Goal: Task Accomplishment & Management: Manage account settings

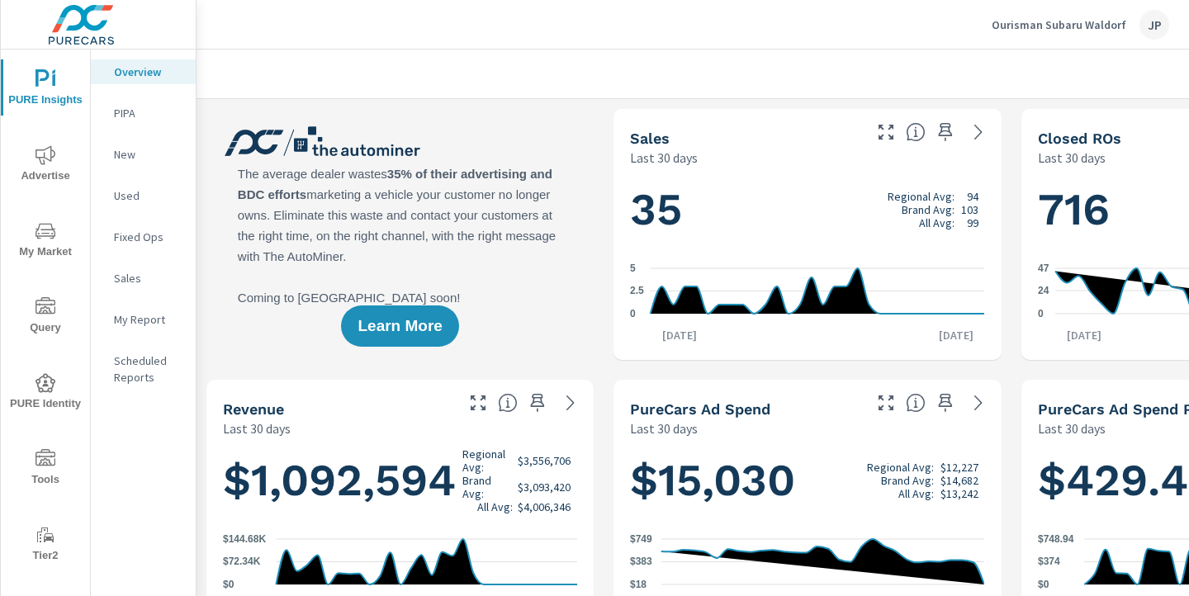
scroll to position [1, 0]
click at [54, 462] on icon "nav menu" at bounding box center [46, 457] width 20 height 17
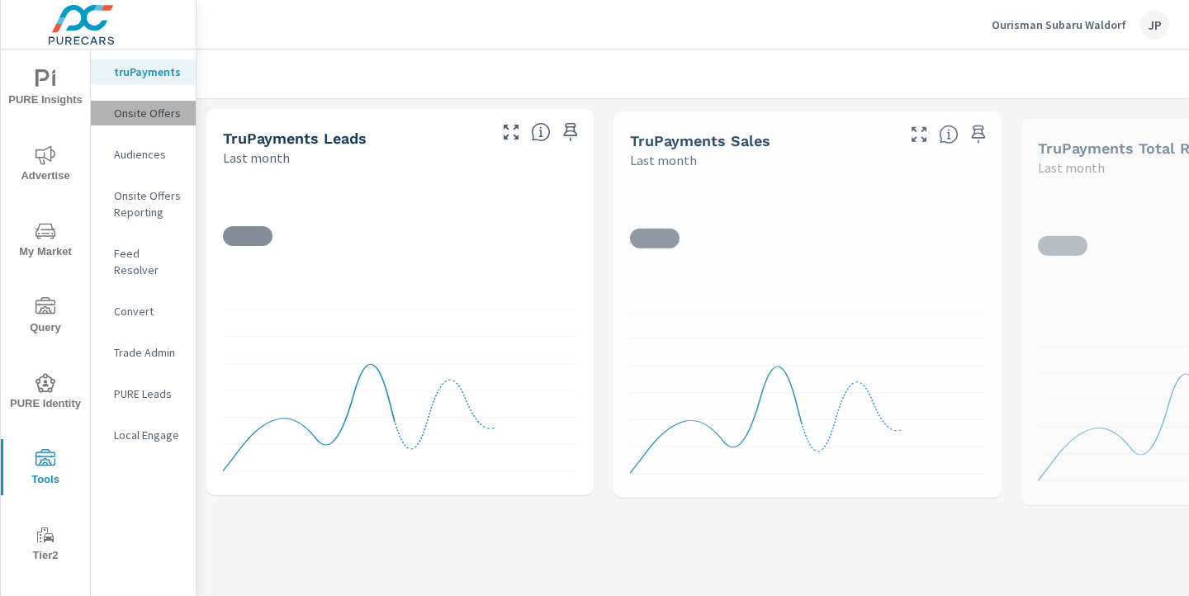
click at [145, 109] on p "Onsite Offers" at bounding box center [148, 113] width 69 height 17
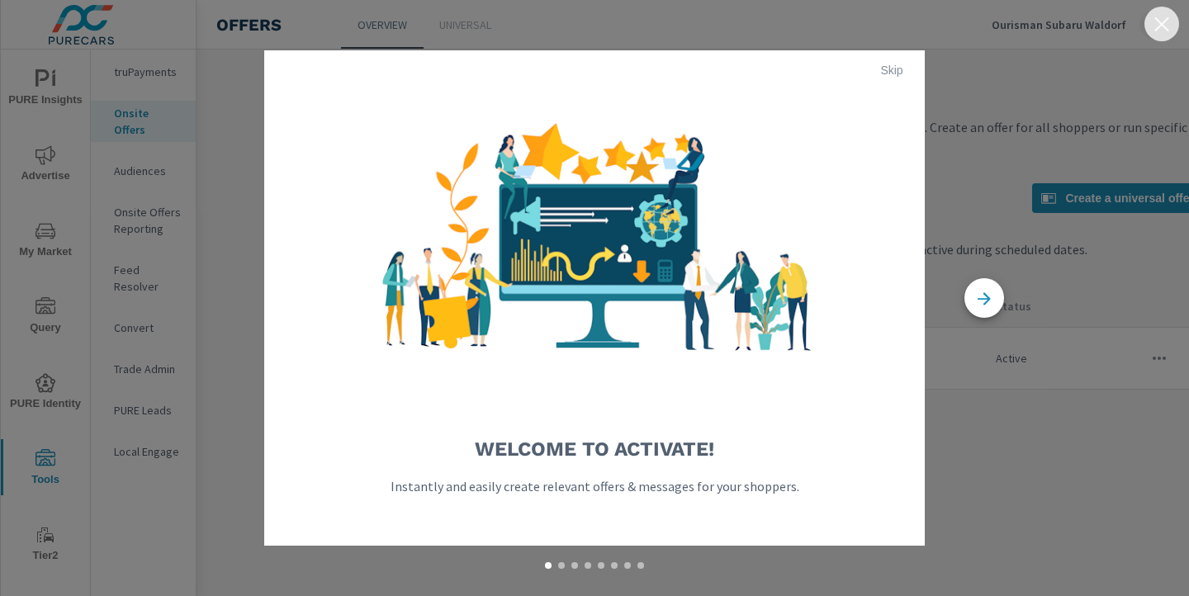
click at [1152, 25] on icon "button" at bounding box center [1162, 24] width 20 height 20
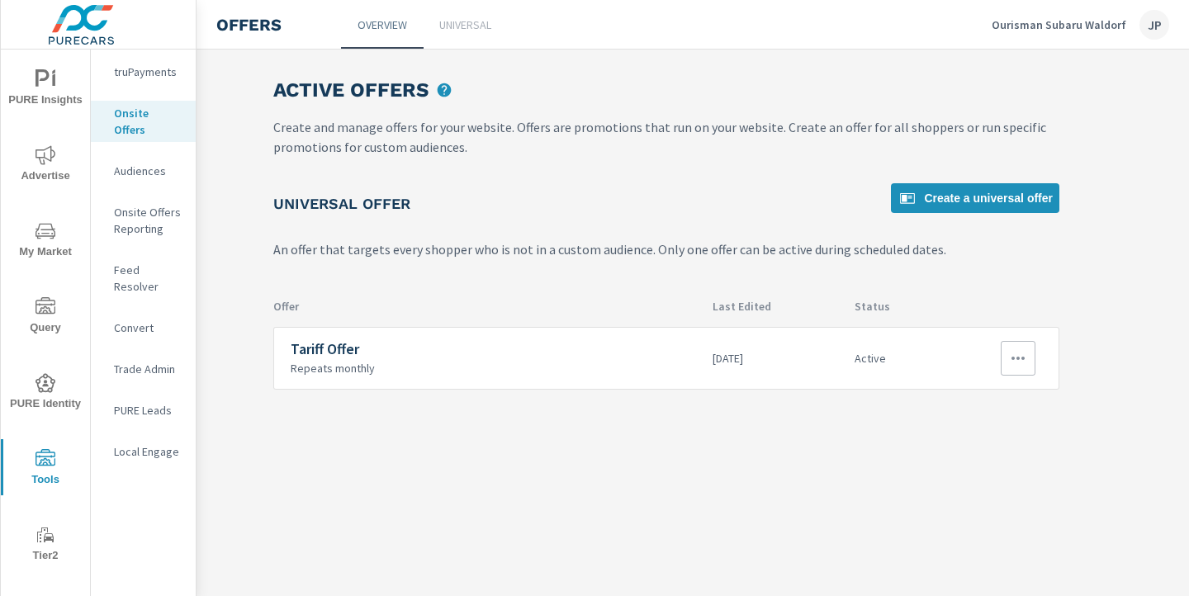
scroll to position [0, 189]
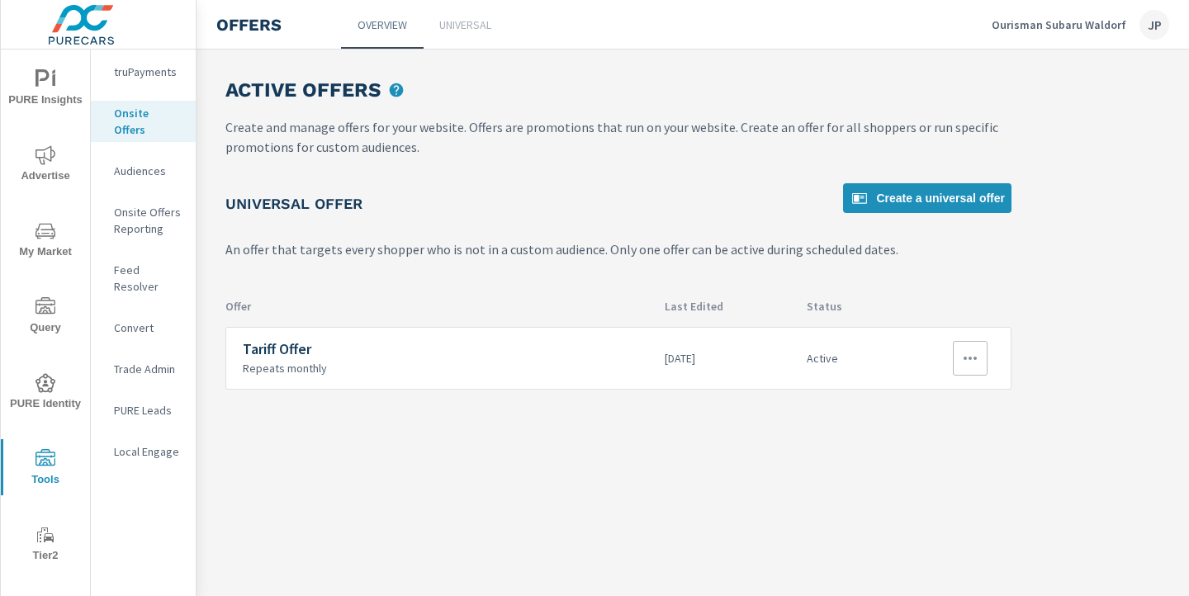
click at [961, 360] on icon "button" at bounding box center [970, 358] width 20 height 20
click at [915, 476] on div "Disable" at bounding box center [926, 477] width 44 height 20
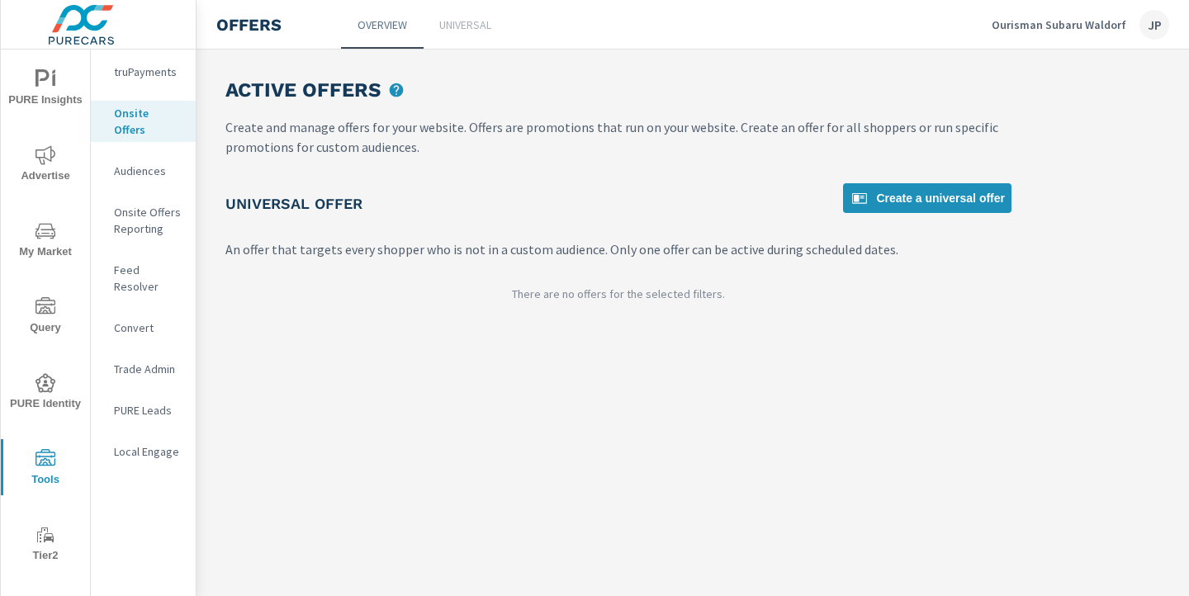
click at [1088, 33] on div "Ourisman Subaru Waldorf JP" at bounding box center [1081, 25] width 178 height 30
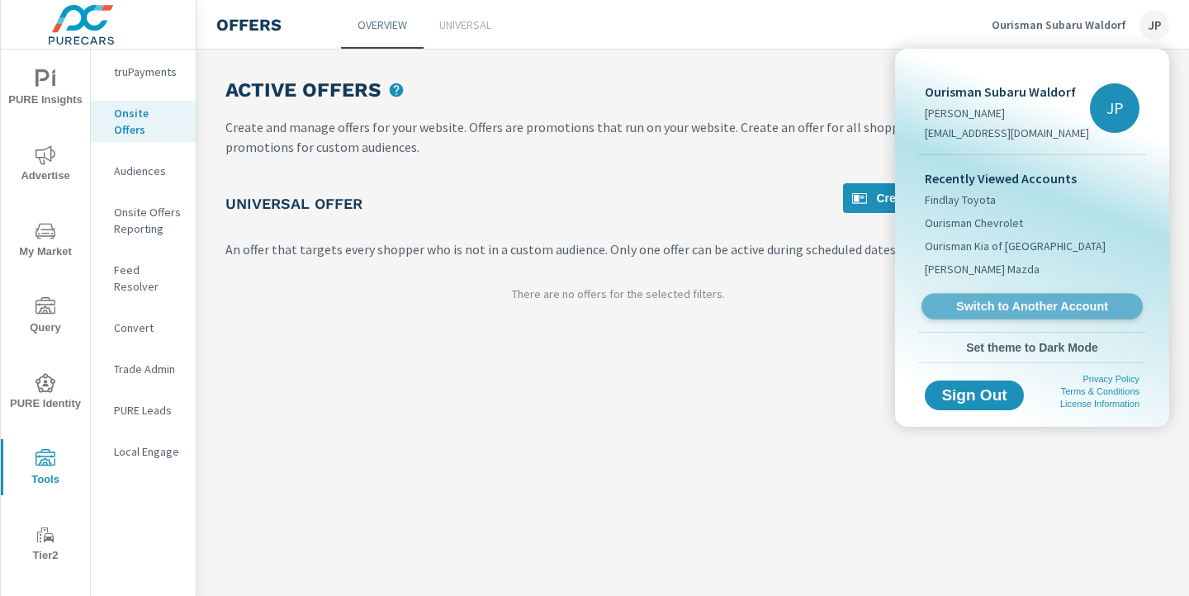
click at [1009, 313] on span "Switch to Another Account" at bounding box center [1032, 307] width 202 height 16
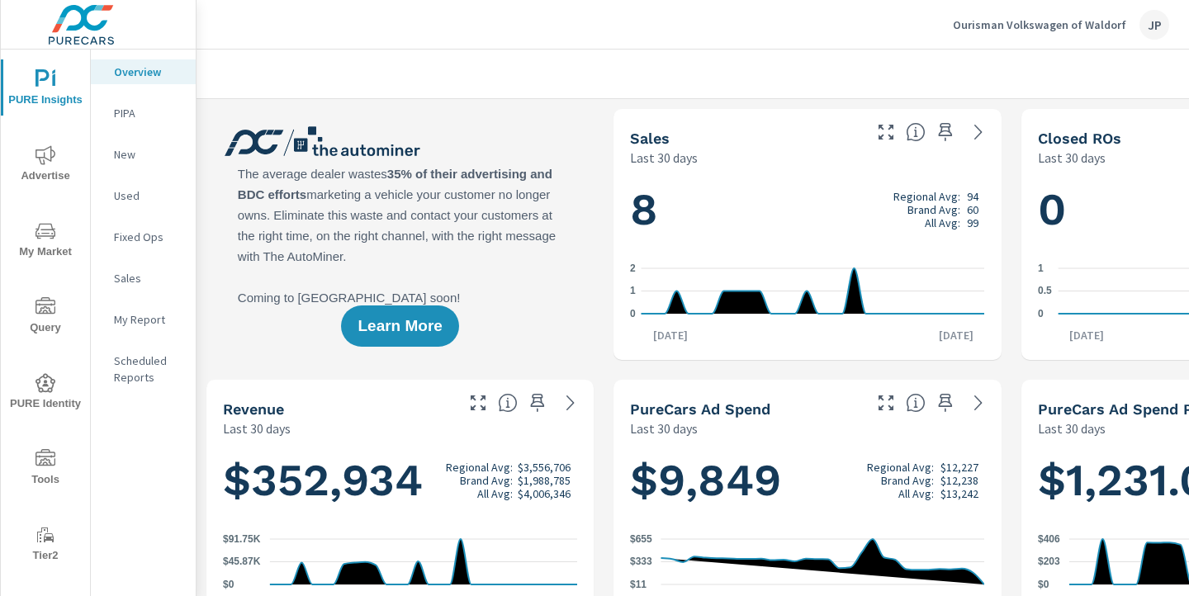
scroll to position [1, 0]
click at [51, 463] on icon "nav menu" at bounding box center [46, 457] width 20 height 17
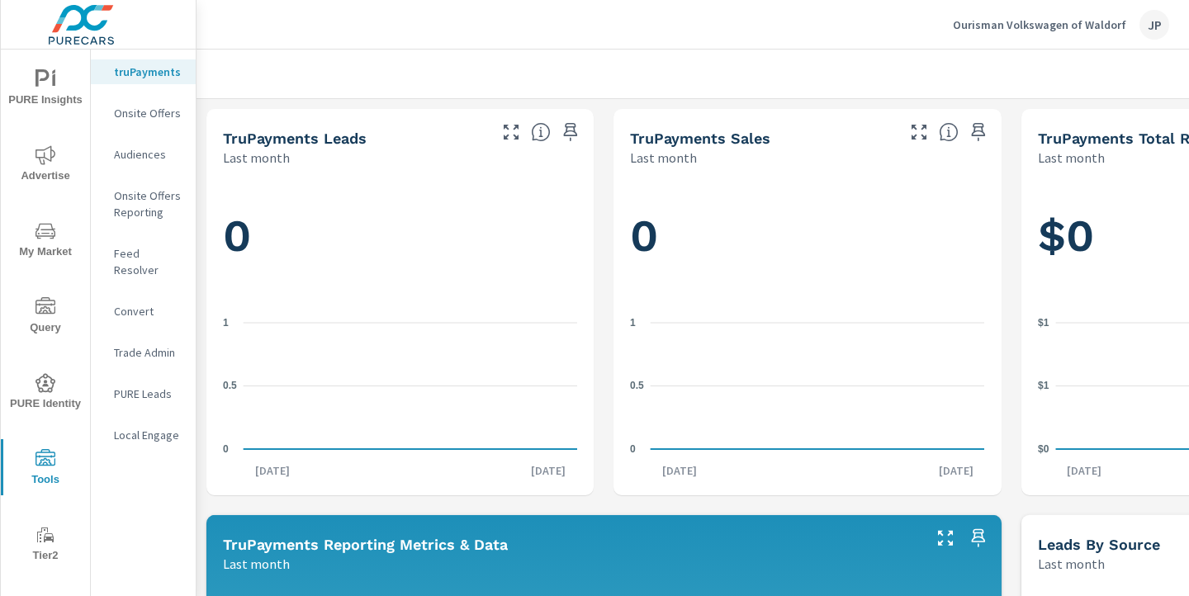
click at [149, 102] on div "Onsite Offers" at bounding box center [143, 113] width 105 height 25
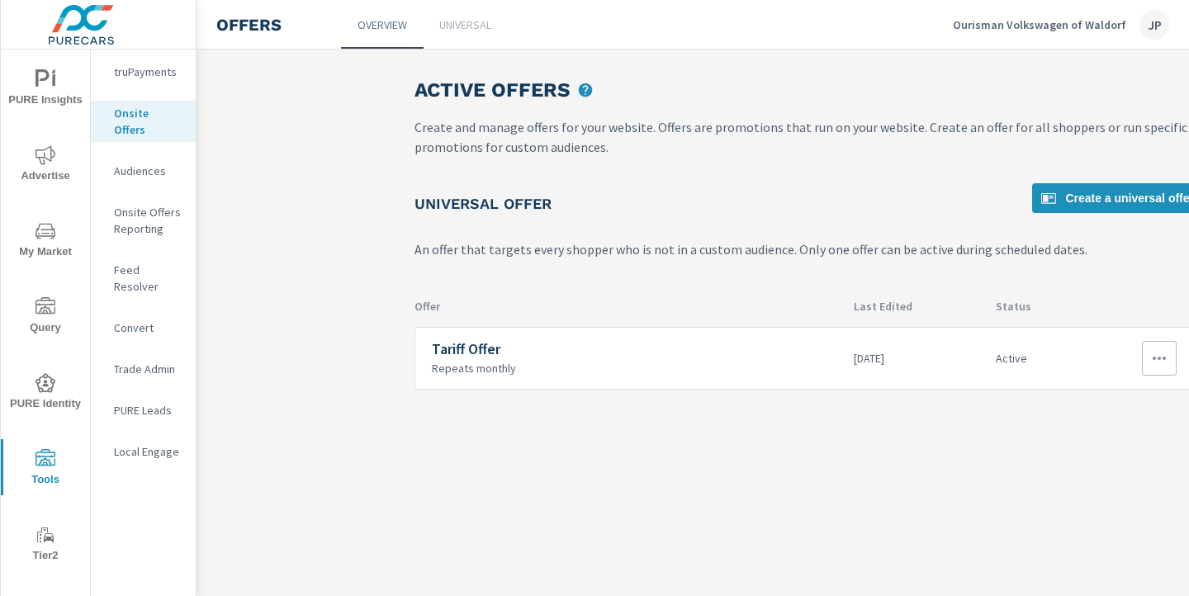
click at [1156, 365] on icon "button" at bounding box center [1159, 358] width 20 height 20
click at [1120, 481] on div "Disable" at bounding box center [1114, 477] width 44 height 20
